Goal: Task Accomplishment & Management: Use online tool/utility

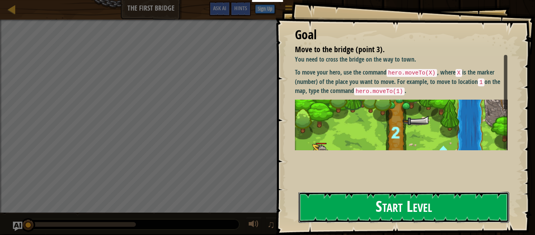
click at [352, 215] on button "Start Level" at bounding box center [404, 207] width 211 height 31
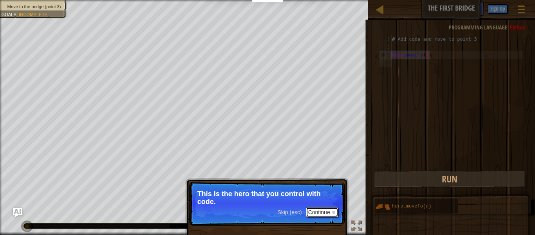
click at [325, 212] on button "Continue" at bounding box center [322, 212] width 33 height 10
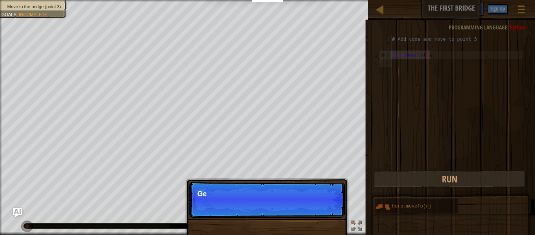
scroll to position [4, 0]
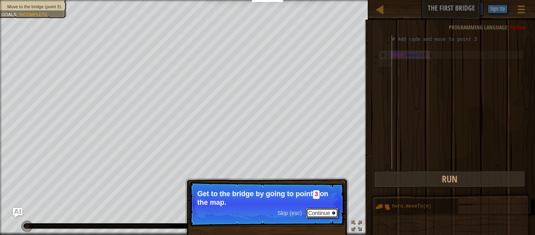
click at [330, 211] on button "Continue" at bounding box center [322, 213] width 33 height 10
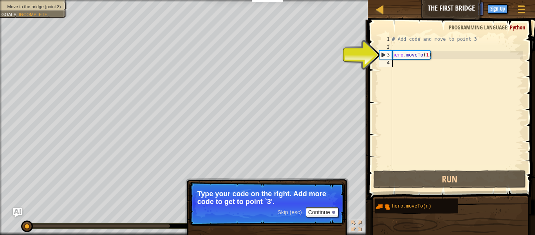
click at [417, 57] on div "# Add code and move to point 3 hero . moveTo ( 1 )" at bounding box center [457, 109] width 133 height 149
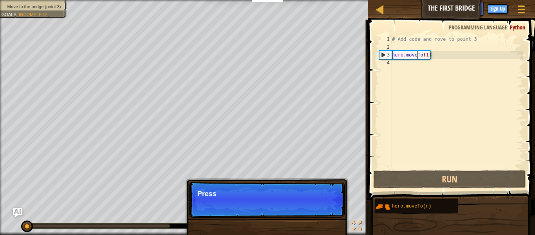
click at [394, 58] on div "# Add code and move to point 3 hero . moveTo ( 1 )" at bounding box center [457, 109] width 133 height 149
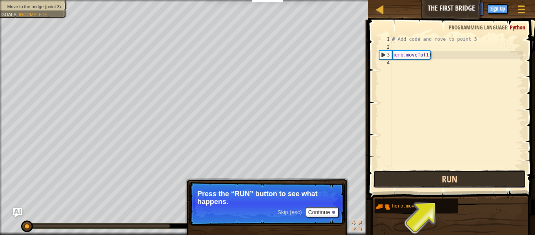
click at [432, 182] on button "Run" at bounding box center [450, 179] width 153 height 18
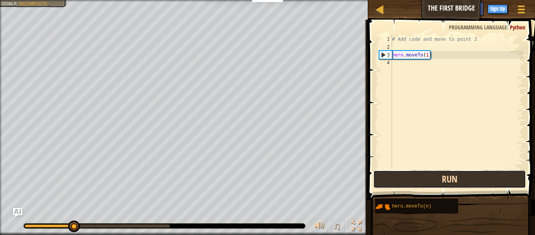
click at [431, 182] on button "Run" at bounding box center [450, 179] width 153 height 18
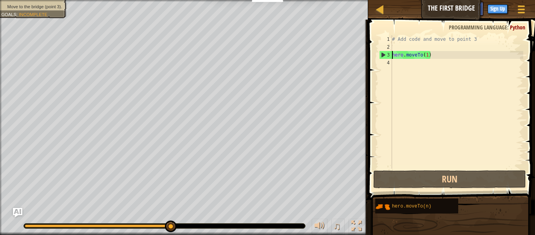
click at [425, 56] on div "# Add code and move to point 3 hero . moveTo ( 1 )" at bounding box center [457, 109] width 133 height 149
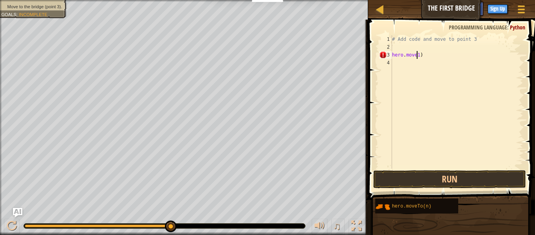
click at [420, 55] on div "# Add code and move to point 3 hero . move1 )" at bounding box center [457, 109] width 133 height 149
click at [418, 55] on div "# Add code and move to point 3 hero . move1 )" at bounding box center [457, 109] width 133 height 149
click at [419, 55] on div "# Add code and move to point 3 hero . move1 )" at bounding box center [457, 109] width 133 height 149
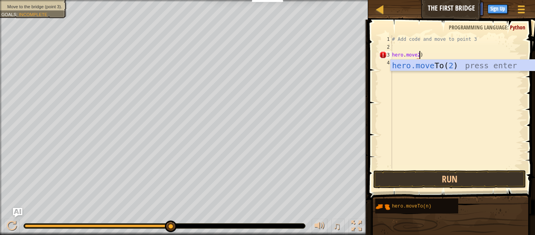
scroll to position [4, 4]
click at [433, 65] on div "hero.move To( 2 ) press enter" at bounding box center [465, 77] width 148 height 35
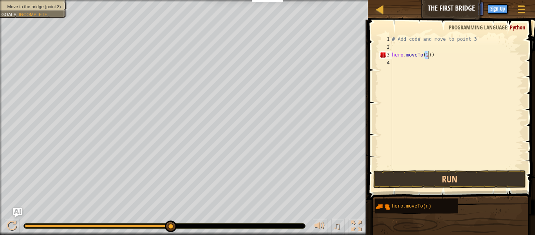
click at [434, 54] on div "# Add code and move to point 3 hero . moveTo ( 2 ))" at bounding box center [457, 109] width 133 height 149
click at [476, 174] on button "Run" at bounding box center [450, 179] width 153 height 18
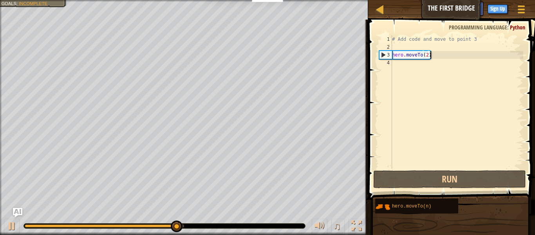
click at [428, 55] on div "# Add code and move to point 3 hero . moveTo ( 2 )" at bounding box center [457, 109] width 133 height 149
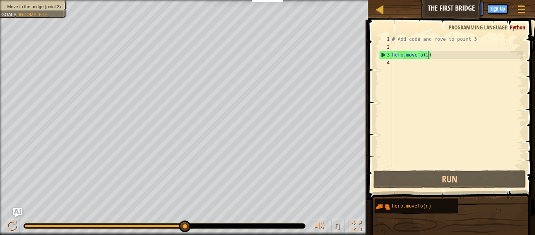
click at [428, 54] on div "# Add code and move to point 3 hero . moveTo ( 2 )" at bounding box center [457, 109] width 133 height 149
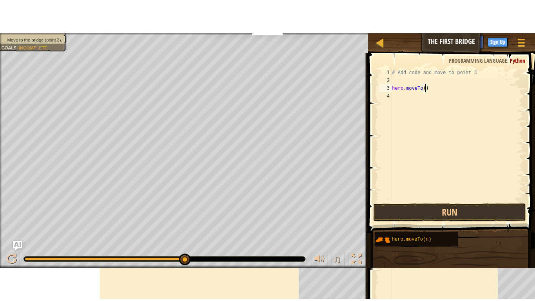
scroll to position [4, 5]
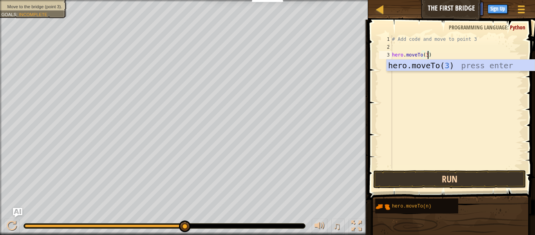
type textarea "hero.moveTo(3)"
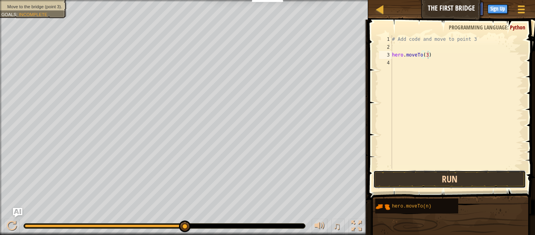
click at [427, 178] on button "Run" at bounding box center [450, 179] width 153 height 18
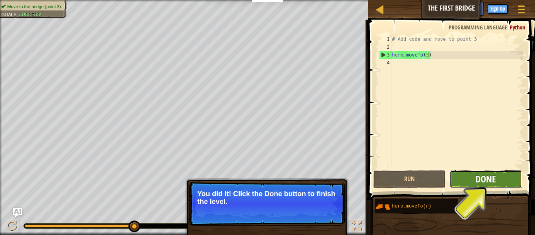
click at [479, 178] on span "Done" at bounding box center [486, 178] width 20 height 13
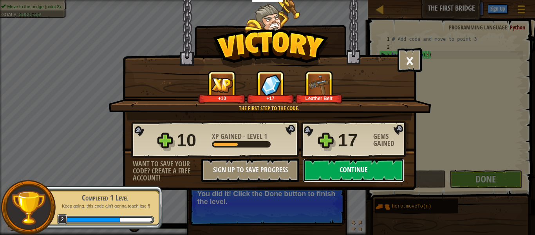
click at [368, 164] on button "Continue" at bounding box center [353, 170] width 101 height 24
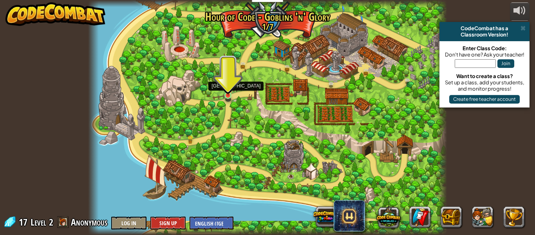
click at [227, 91] on img at bounding box center [228, 86] width 8 height 19
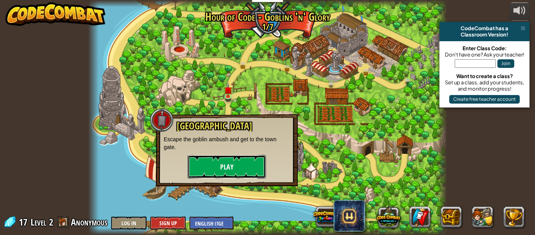
click at [236, 166] on button "Play" at bounding box center [227, 167] width 78 height 24
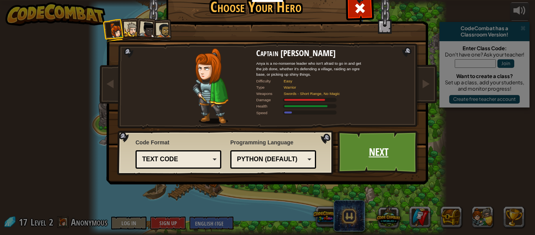
click at [361, 149] on link "Next" at bounding box center [379, 152] width 82 height 43
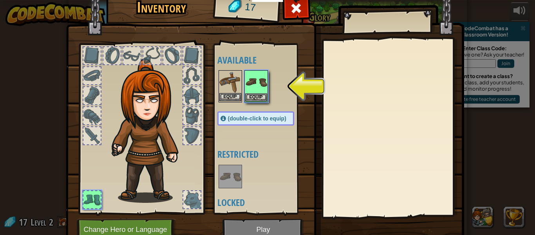
click at [234, 82] on img at bounding box center [231, 82] width 22 height 22
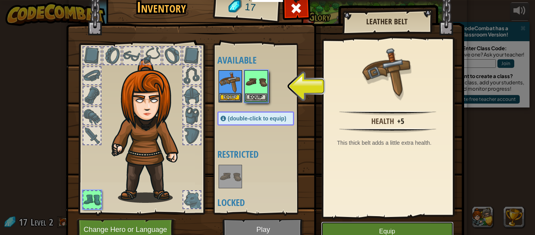
click at [365, 228] on button "Equip" at bounding box center [387, 231] width 132 height 20
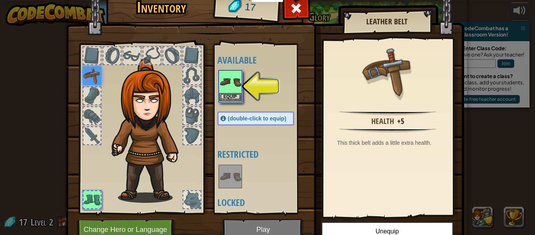
click at [235, 84] on img at bounding box center [231, 82] width 22 height 22
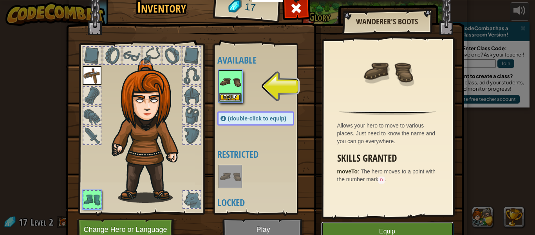
click at [405, 226] on button "Equip" at bounding box center [387, 231] width 132 height 20
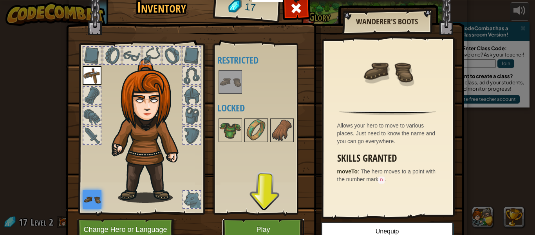
click at [287, 221] on button "Play" at bounding box center [264, 230] width 82 height 22
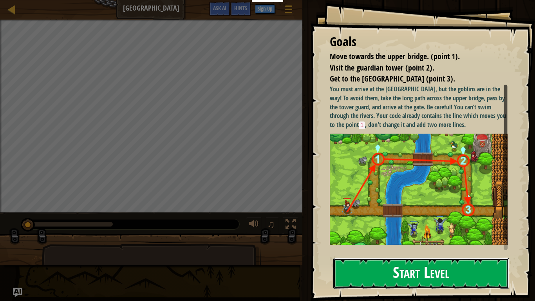
click at [379, 234] on button "Start Level" at bounding box center [422, 273] width 176 height 31
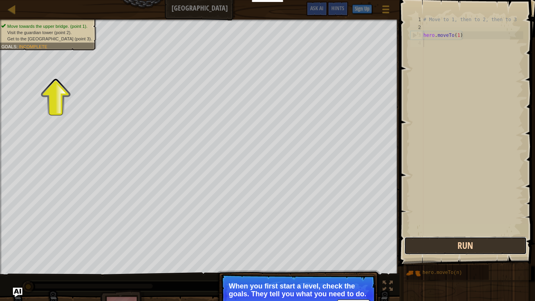
click at [429, 234] on button "Run" at bounding box center [466, 246] width 122 height 18
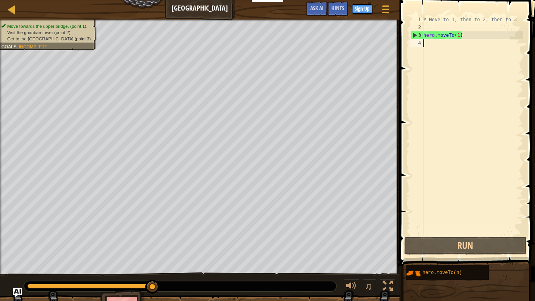
click at [459, 34] on div "# Move to 1, then to 2, then to 3 hero . moveTo ( 1 )" at bounding box center [473, 133] width 102 height 235
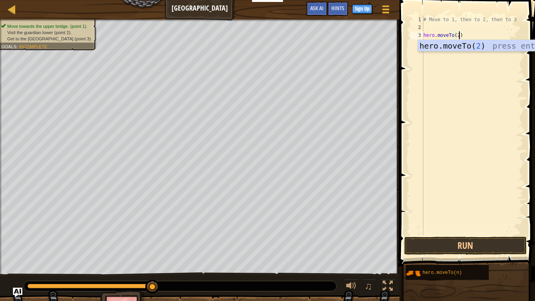
scroll to position [4, 5]
click at [501, 43] on div "hero.moveTo( 2 ) press enter" at bounding box center [492, 57] width 148 height 35
type textarea "hero.moveTo(2)"
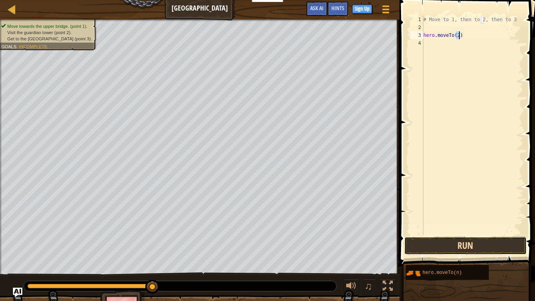
click at [487, 234] on button "Run" at bounding box center [466, 246] width 122 height 18
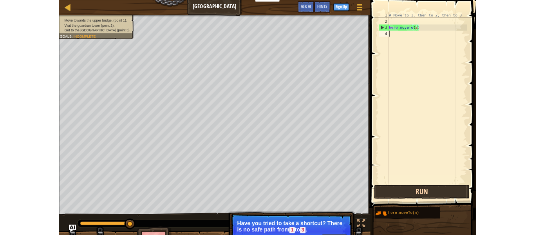
scroll to position [4, 0]
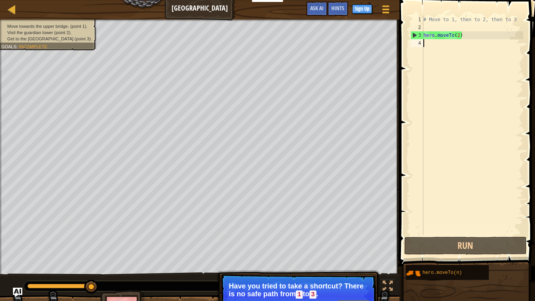
click at [350, 234] on button "Continue" at bounding box center [354, 305] width 33 height 10
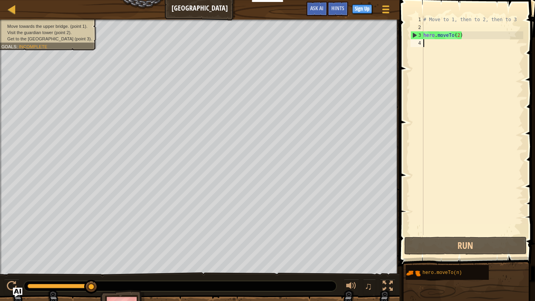
drag, startPoint x: 88, startPoint y: 287, endPoint x: 47, endPoint y: 279, distance: 41.9
click at [47, 234] on div "♫" at bounding box center [200, 284] width 400 height 24
drag, startPoint x: 44, startPoint y: 285, endPoint x: 125, endPoint y: 285, distance: 81.5
click at [125, 234] on div at bounding box center [180, 286] width 313 height 10
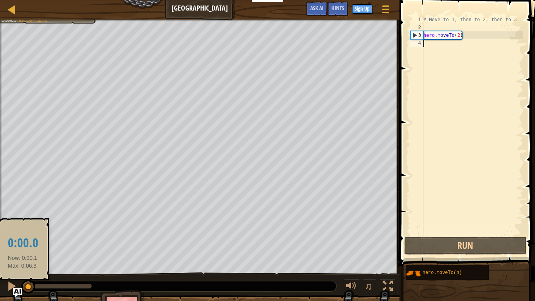
drag, startPoint x: 91, startPoint y: 285, endPoint x: 23, endPoint y: 283, distance: 68.6
click at [23, 234] on div at bounding box center [28, 287] width 14 height 14
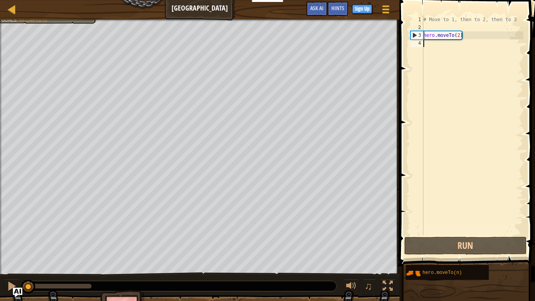
click at [460, 38] on div "# Move to 1, then to 2, then to 3 hero . moveTo ( 2 )" at bounding box center [473, 133] width 102 height 235
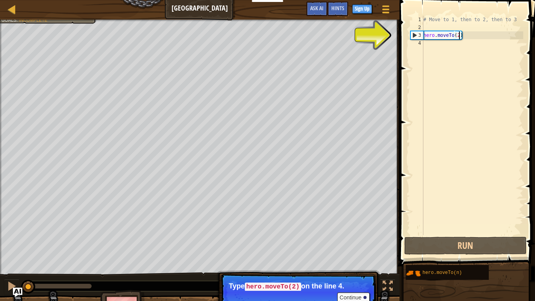
click at [430, 35] on div "# Move to 1, then to 2, then to 3 hero . moveTo ( 2 )" at bounding box center [473, 133] width 102 height 235
click at [420, 36] on div "3" at bounding box center [417, 35] width 13 height 8
click at [413, 34] on div "3" at bounding box center [417, 35] width 13 height 8
click at [414, 36] on div "3" at bounding box center [417, 35] width 13 height 8
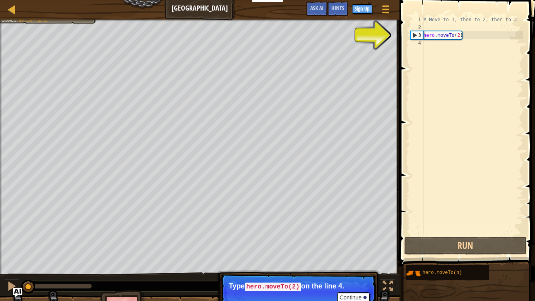
type textarea "hero.moveTo(2)"
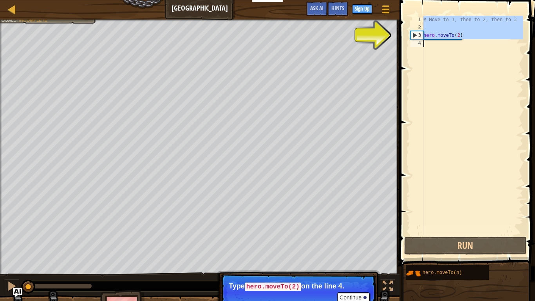
click at [414, 36] on div "3" at bounding box center [417, 35] width 13 height 8
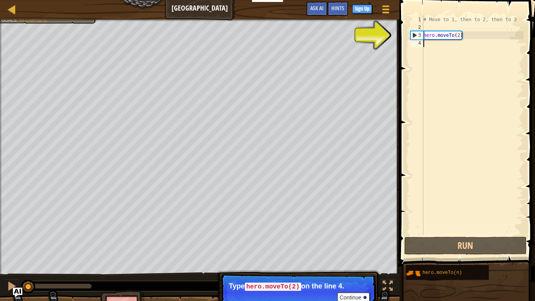
click at [414, 35] on div "3" at bounding box center [417, 35] width 13 height 8
type textarea "hero.moveTo(2)"
click at [357, 234] on button "Continue" at bounding box center [354, 297] width 33 height 10
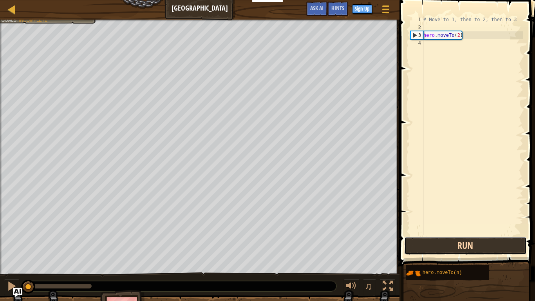
click at [435, 234] on button "Run" at bounding box center [466, 246] width 122 height 18
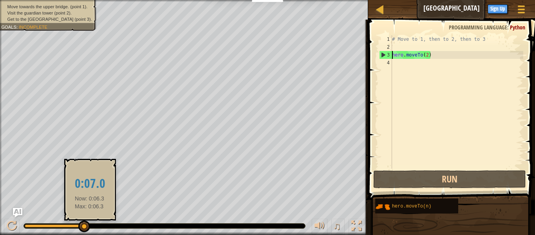
click at [90, 227] on div at bounding box center [84, 226] width 12 height 12
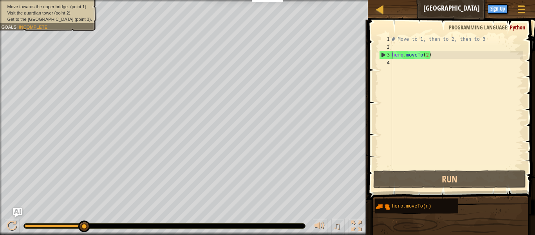
click at [91, 226] on div at bounding box center [164, 225] width 281 height 5
click at [105, 229] on div "♫" at bounding box center [184, 224] width 368 height 24
